Goal: Information Seeking & Learning: Learn about a topic

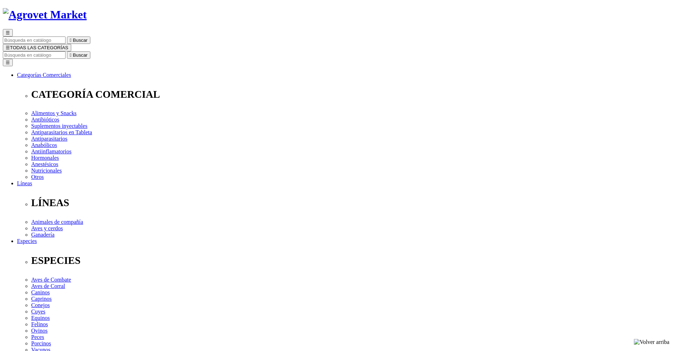
scroll to position [35, 0]
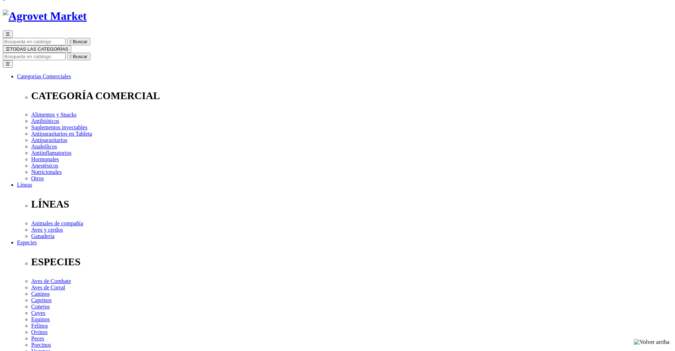
select select "130"
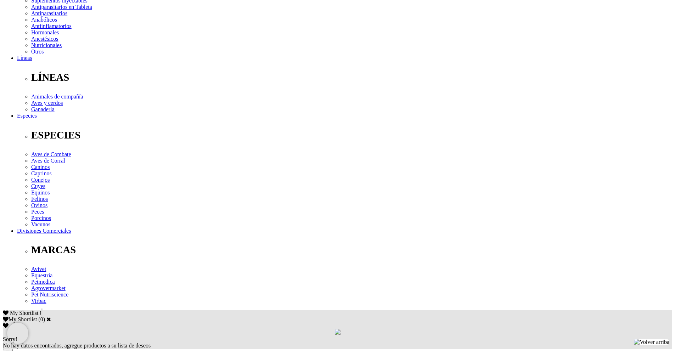
scroll to position [177, 0]
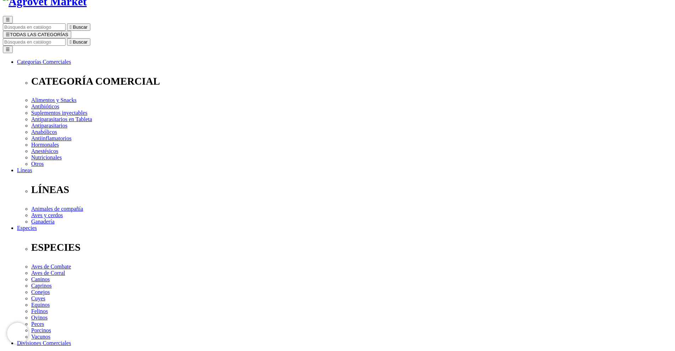
scroll to position [0, 0]
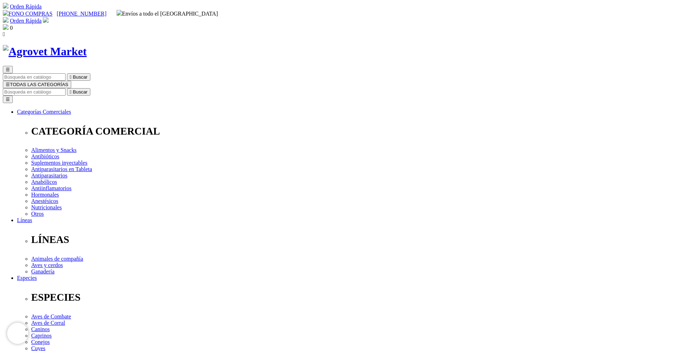
click at [66, 88] on input "Buscar" at bounding box center [34, 91] width 63 height 7
type input "xelamec"
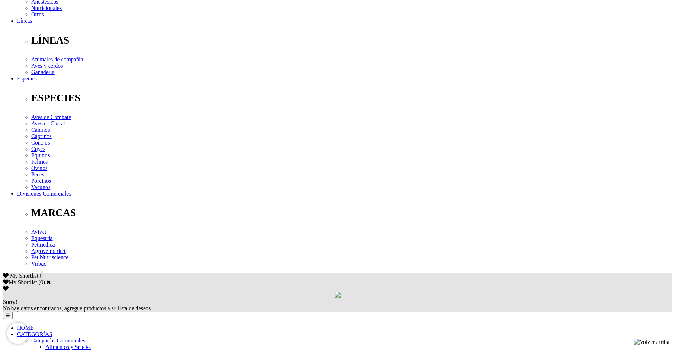
scroll to position [177, 0]
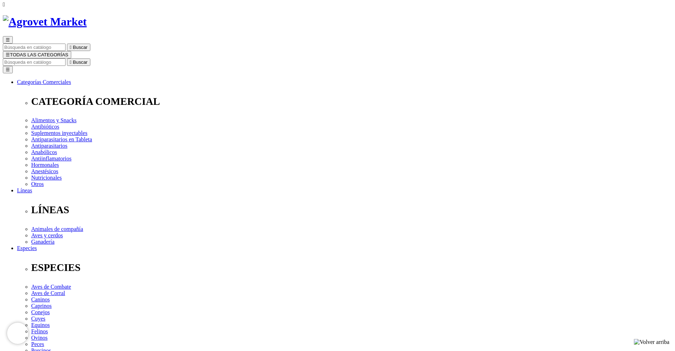
scroll to position [0, 0]
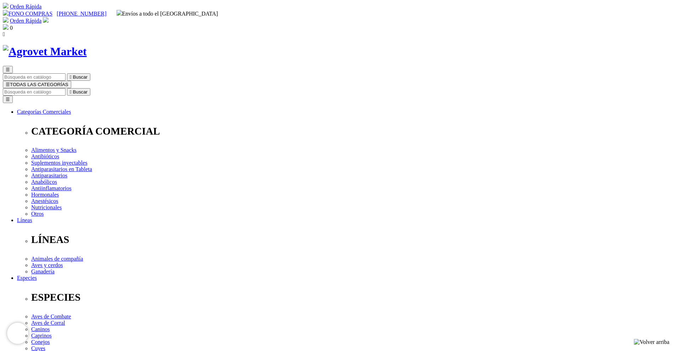
click at [66, 88] on input "Buscar" at bounding box center [34, 91] width 63 height 7
type input "xelam"
click at [66, 88] on input "Buscar" at bounding box center [34, 91] width 63 height 7
type input "xelam"
